Goal: Task Accomplishment & Management: Manage account settings

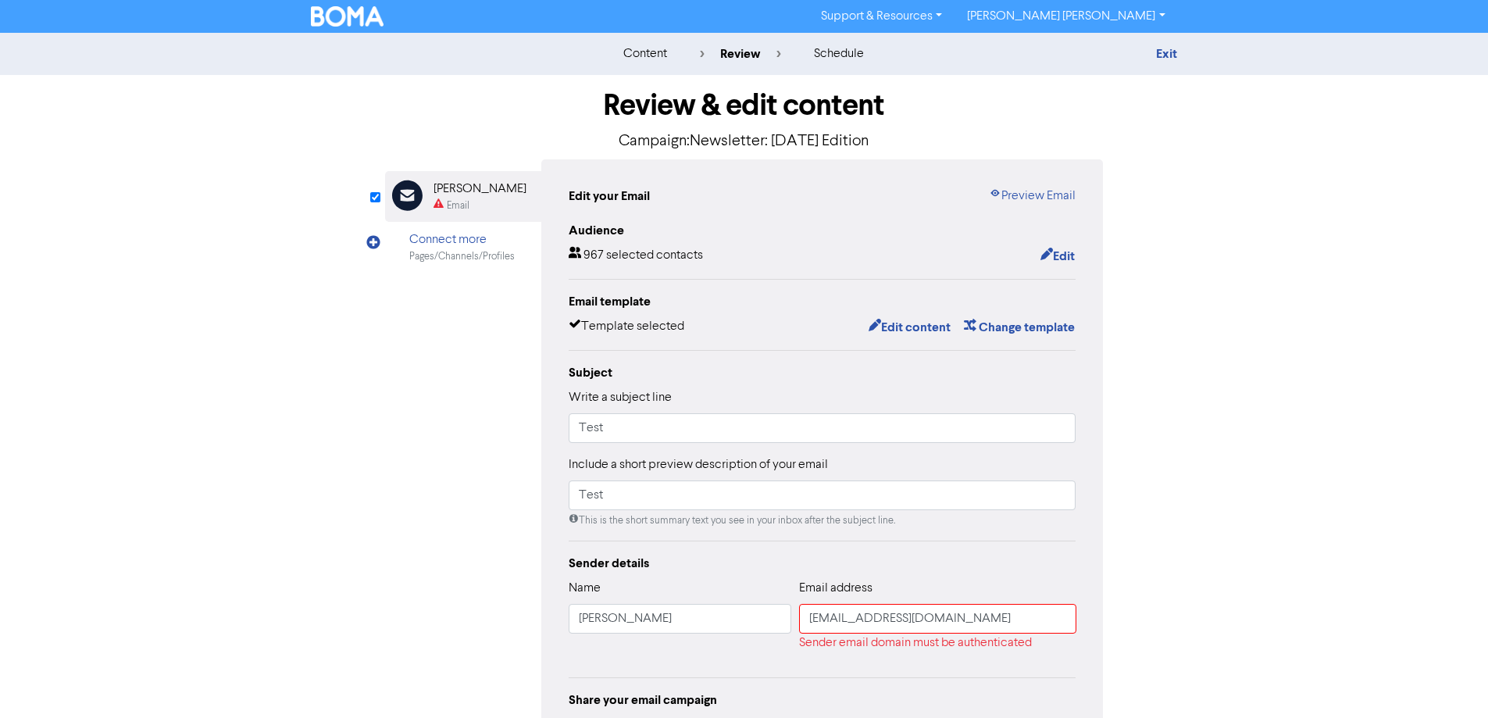
click at [631, 48] on div "content" at bounding box center [646, 54] width 44 height 19
click at [320, 21] on img at bounding box center [347, 16] width 73 height 20
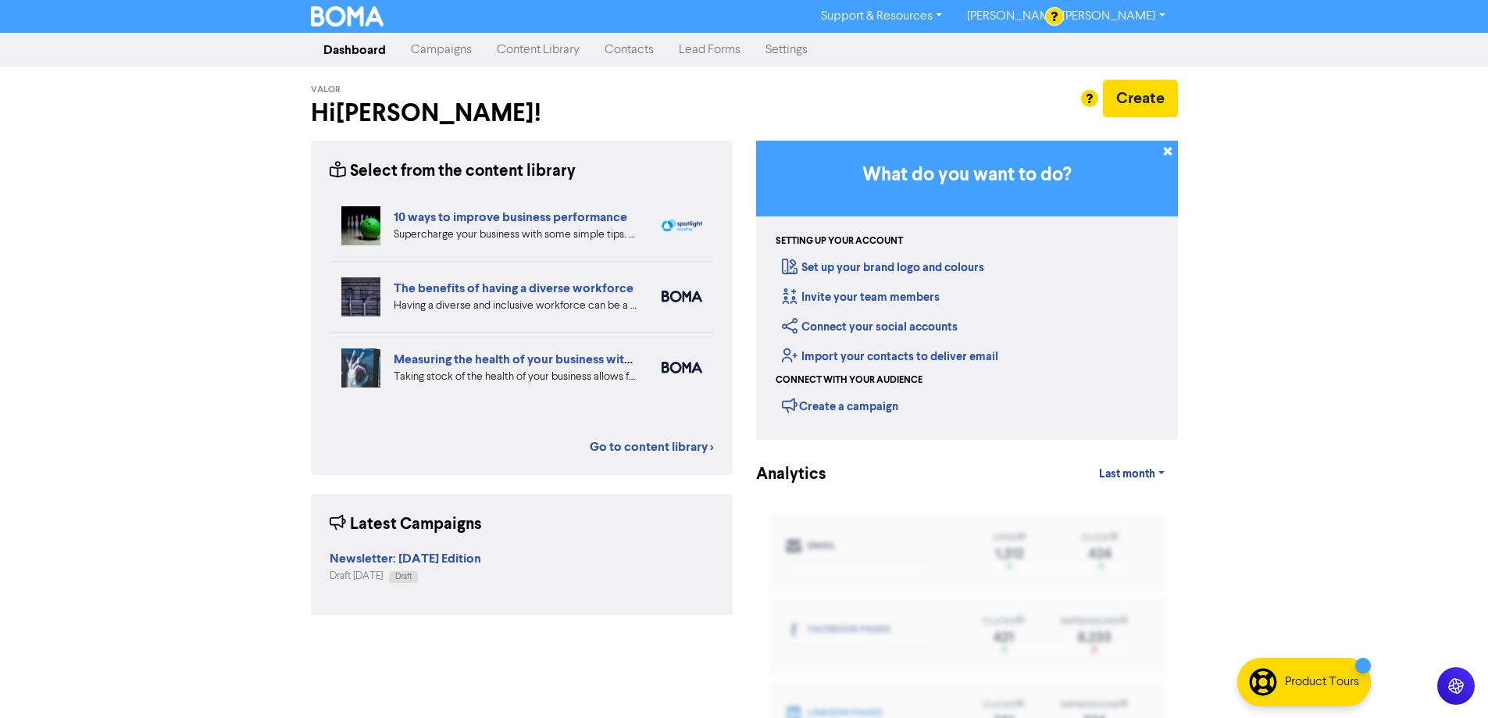
click at [457, 53] on link "Campaigns" at bounding box center [441, 49] width 86 height 31
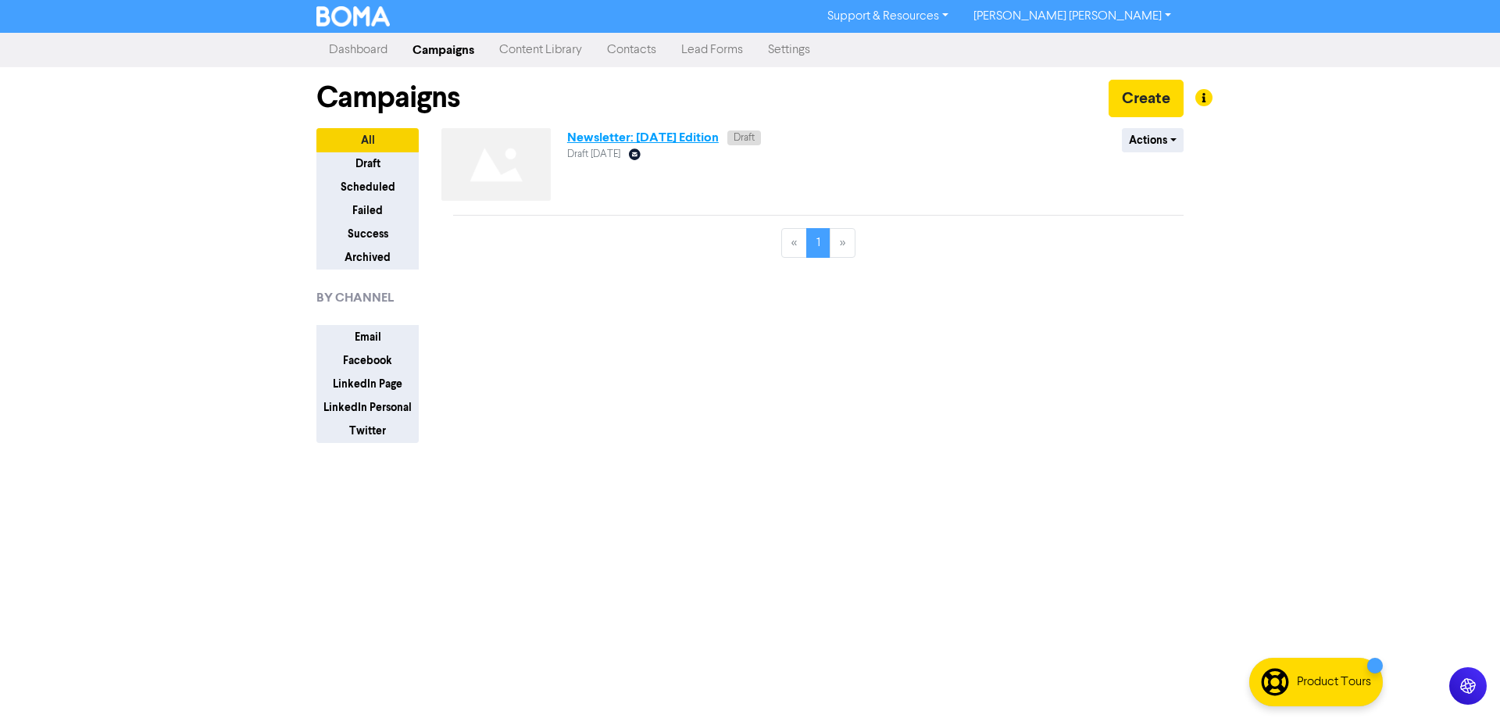
click at [668, 144] on link "Newsletter: [DATE] Edition" at bounding box center [643, 138] width 152 height 16
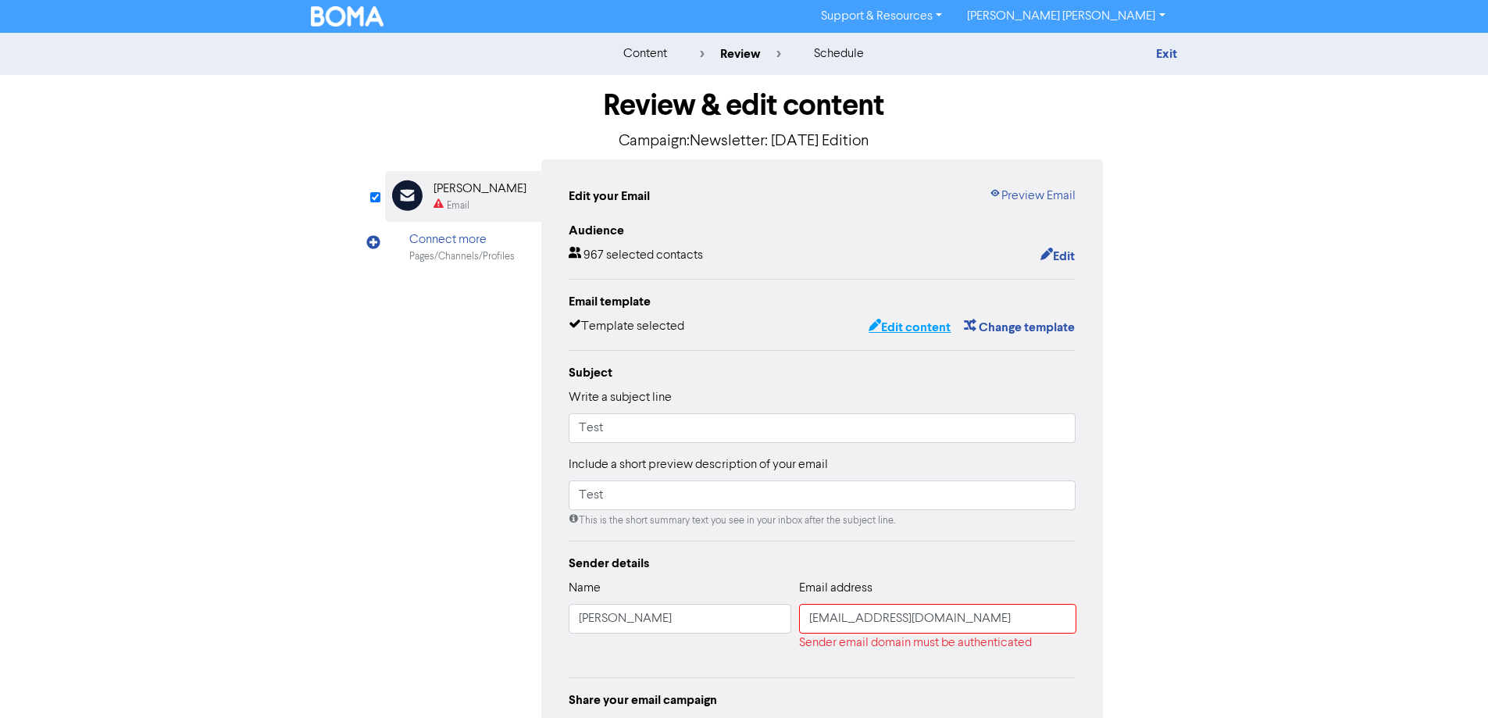
click at [906, 324] on button "Edit content" at bounding box center [910, 327] width 84 height 20
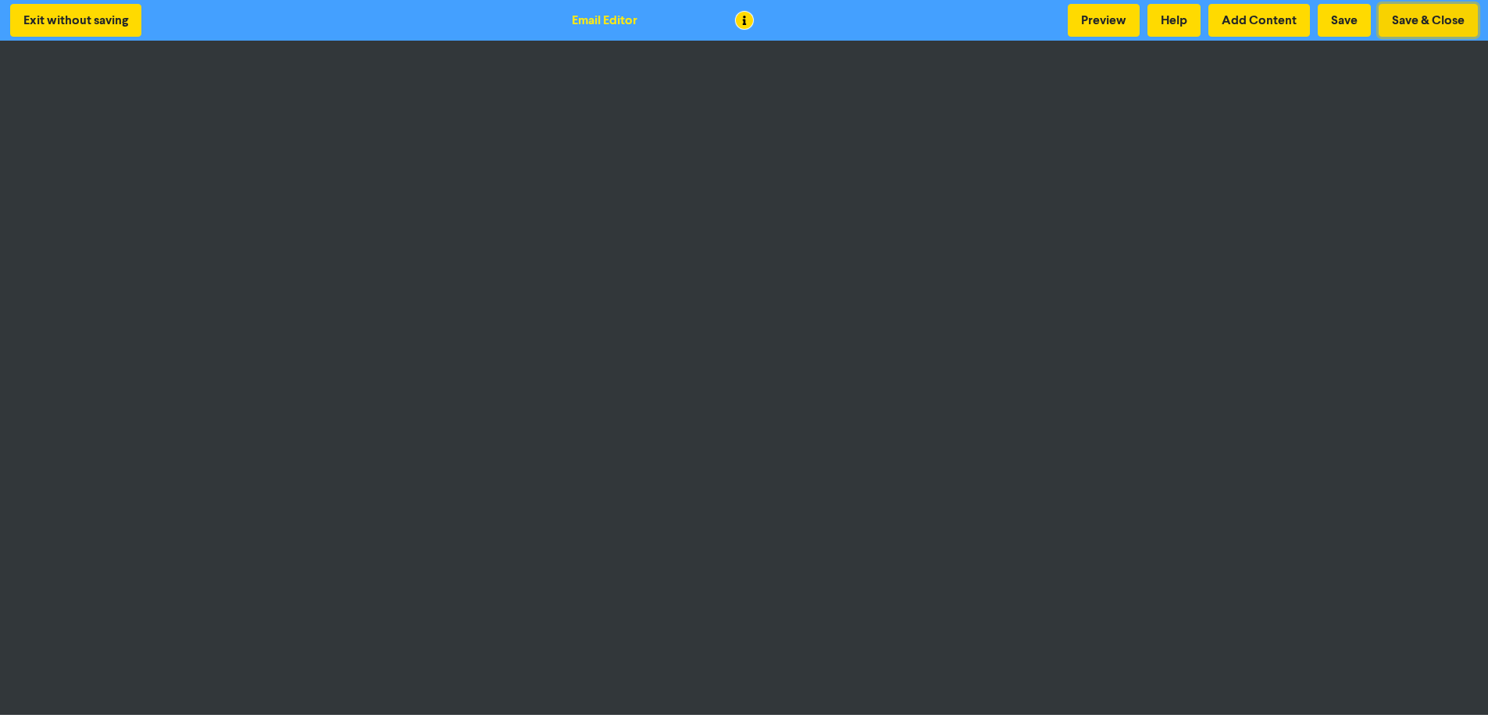
click at [1410, 14] on button "Save & Close" at bounding box center [1428, 20] width 99 height 33
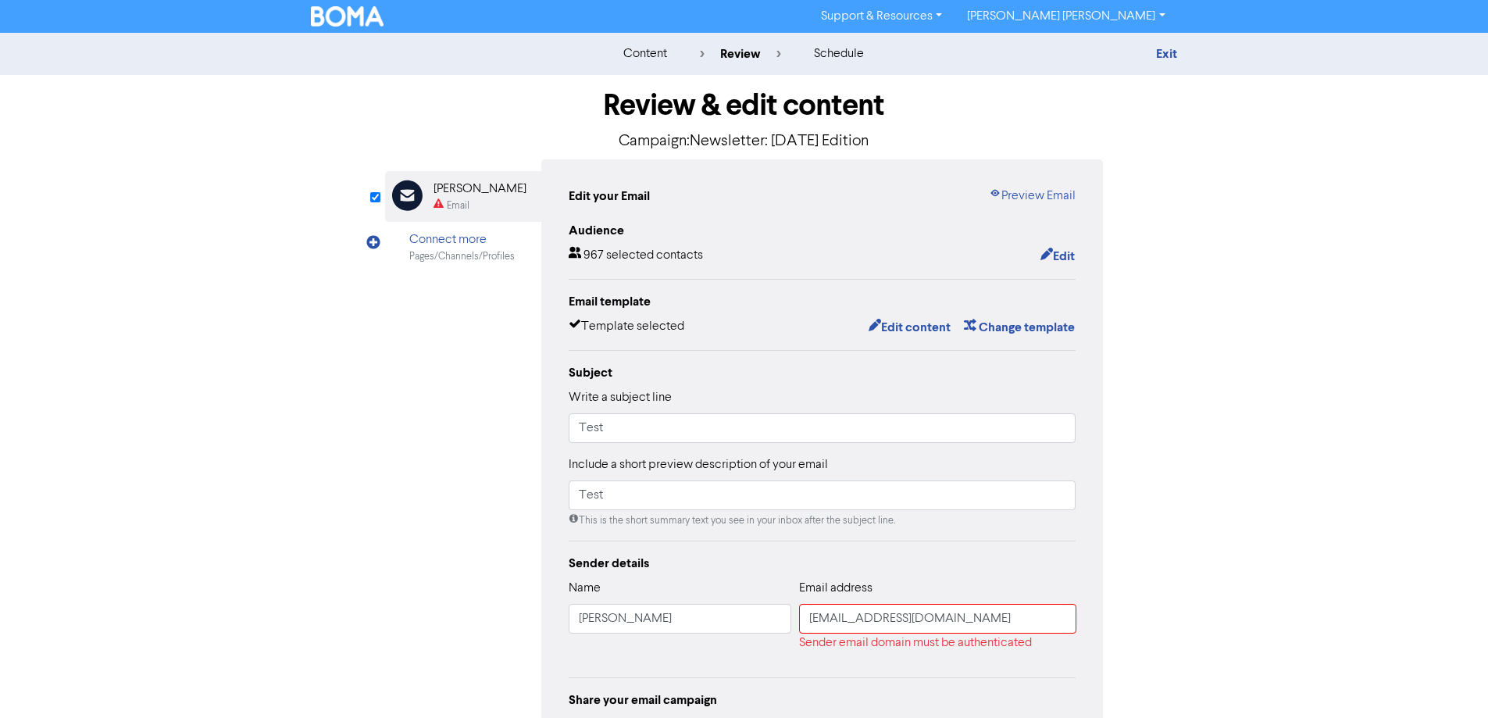
click at [351, 11] on img at bounding box center [347, 16] width 73 height 20
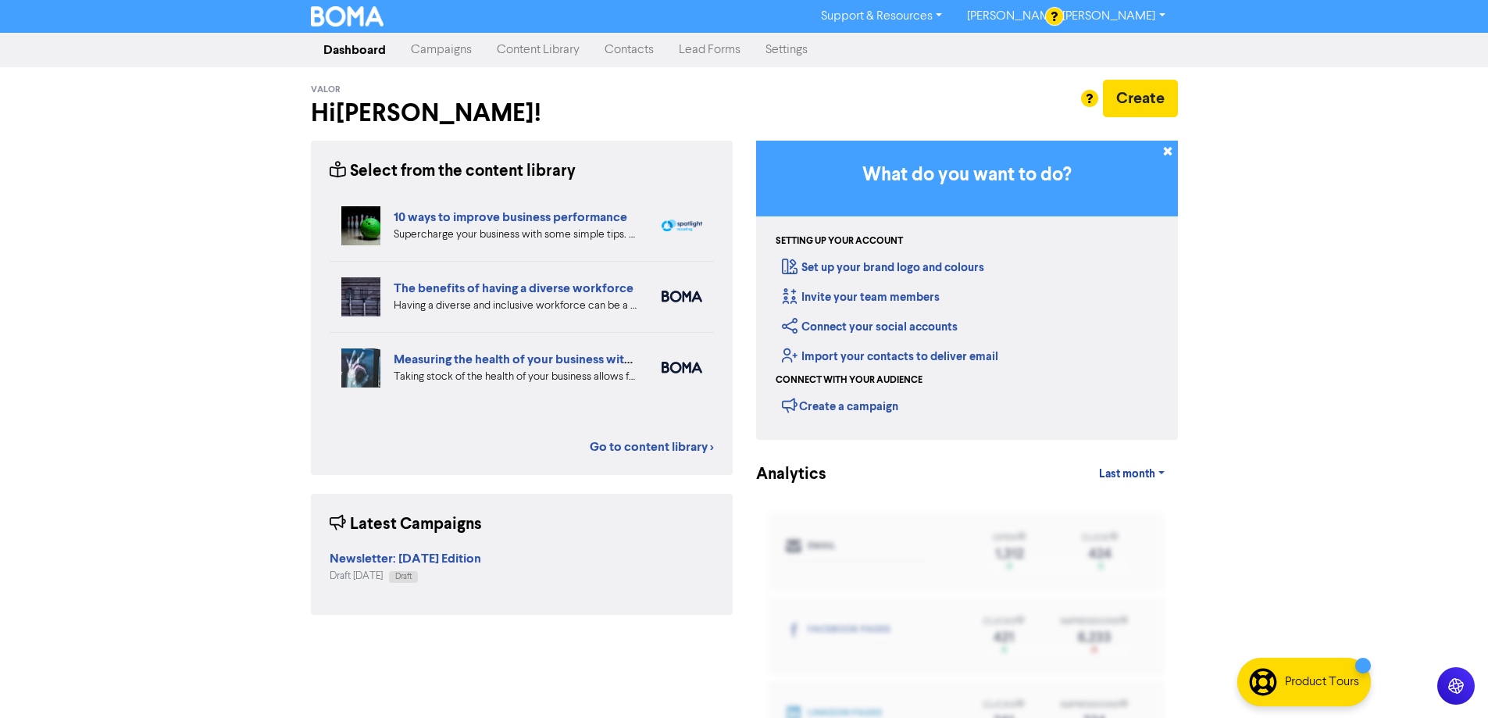
click at [784, 48] on link "Settings" at bounding box center [786, 49] width 67 height 31
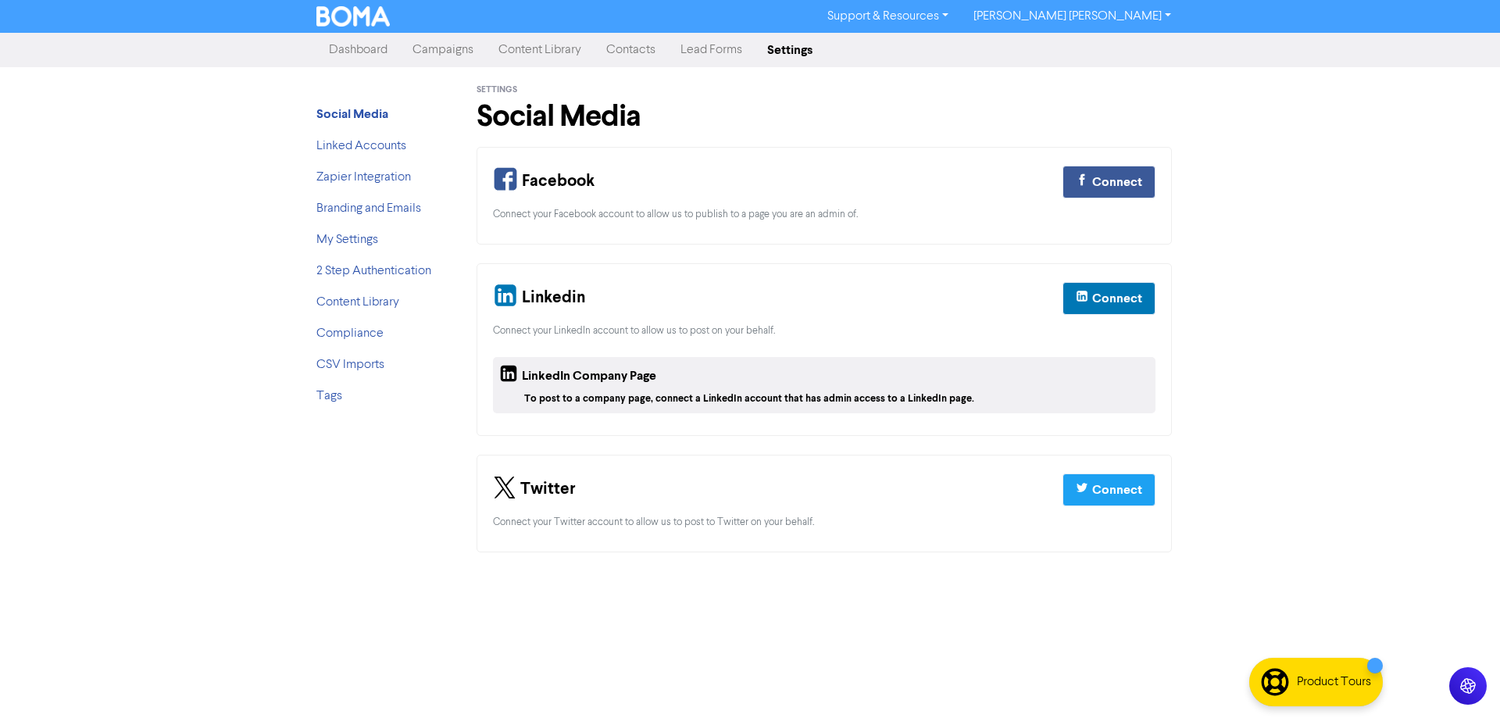
click at [1158, 17] on link "[PERSON_NAME] [PERSON_NAME]" at bounding box center [1072, 16] width 223 height 25
click at [1085, 52] on button "Log Out" at bounding box center [1023, 47] width 123 height 19
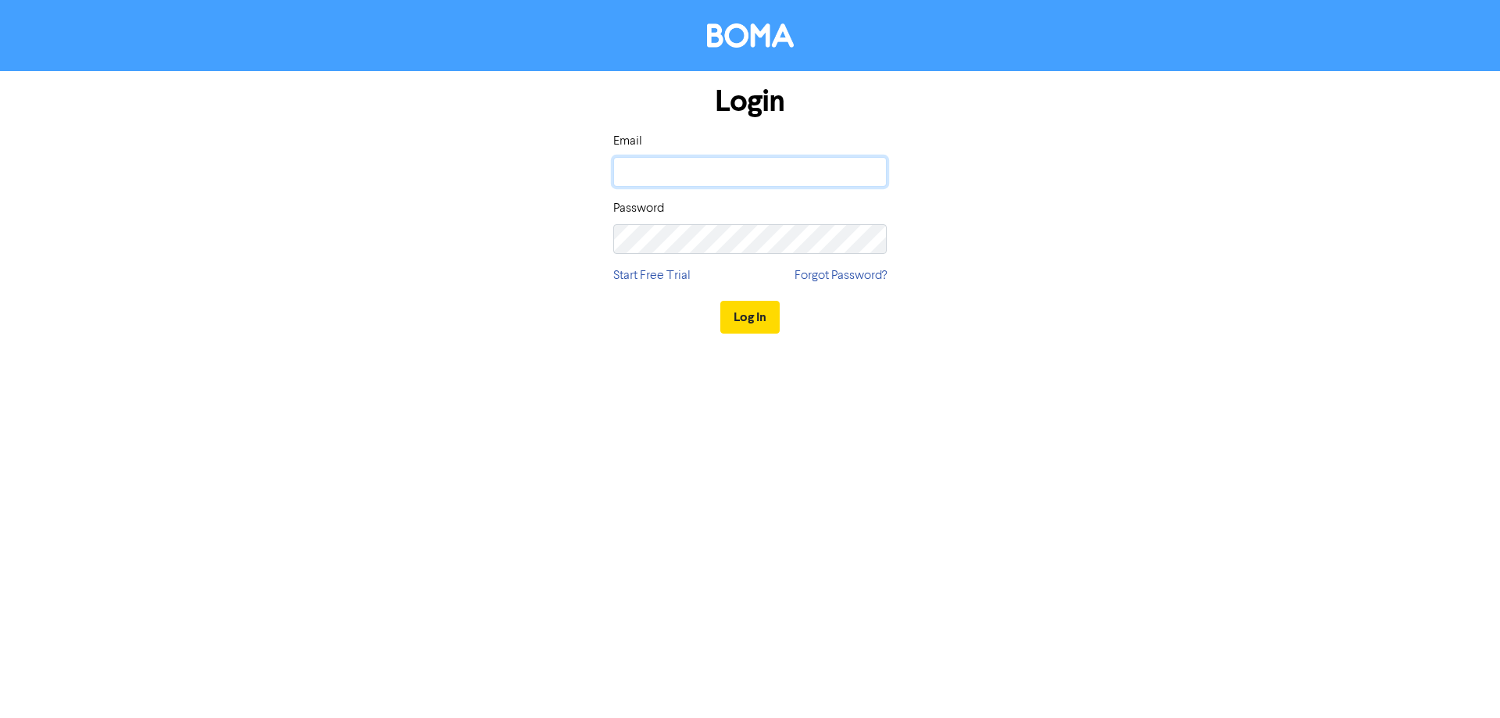
click at [664, 165] on input "email" at bounding box center [749, 172] width 273 height 30
type input "chad@aspireaagroup.com.au"
click at [761, 331] on button "Log In" at bounding box center [749, 317] width 59 height 33
